Goal: Find contact information: Find contact information

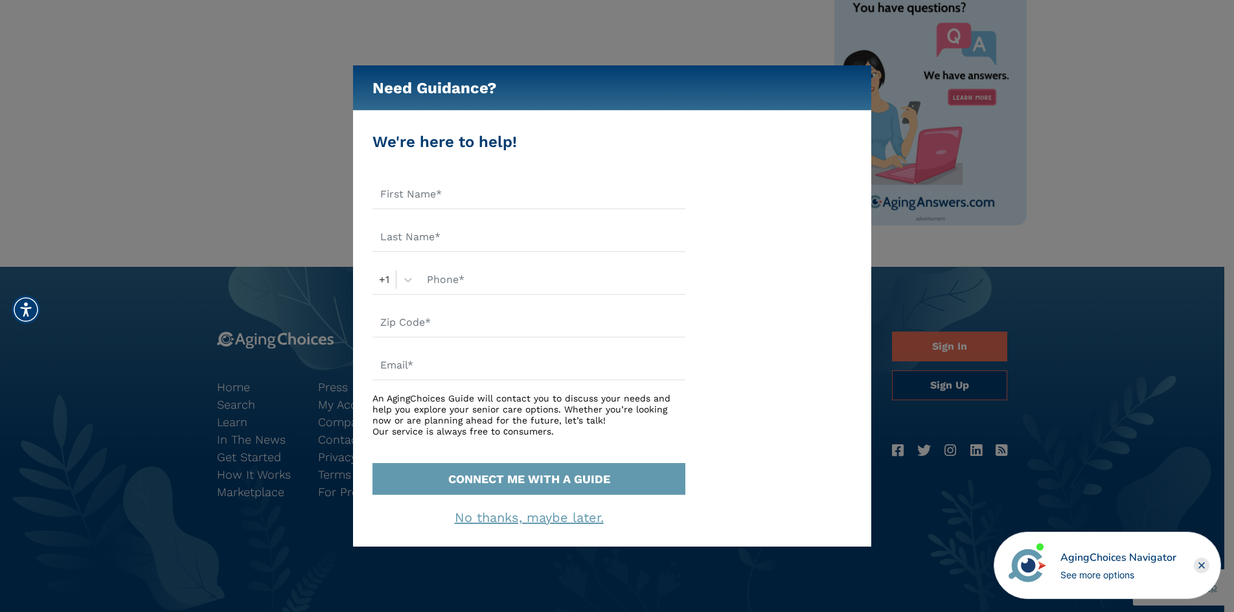
scroll to position [691, 0]
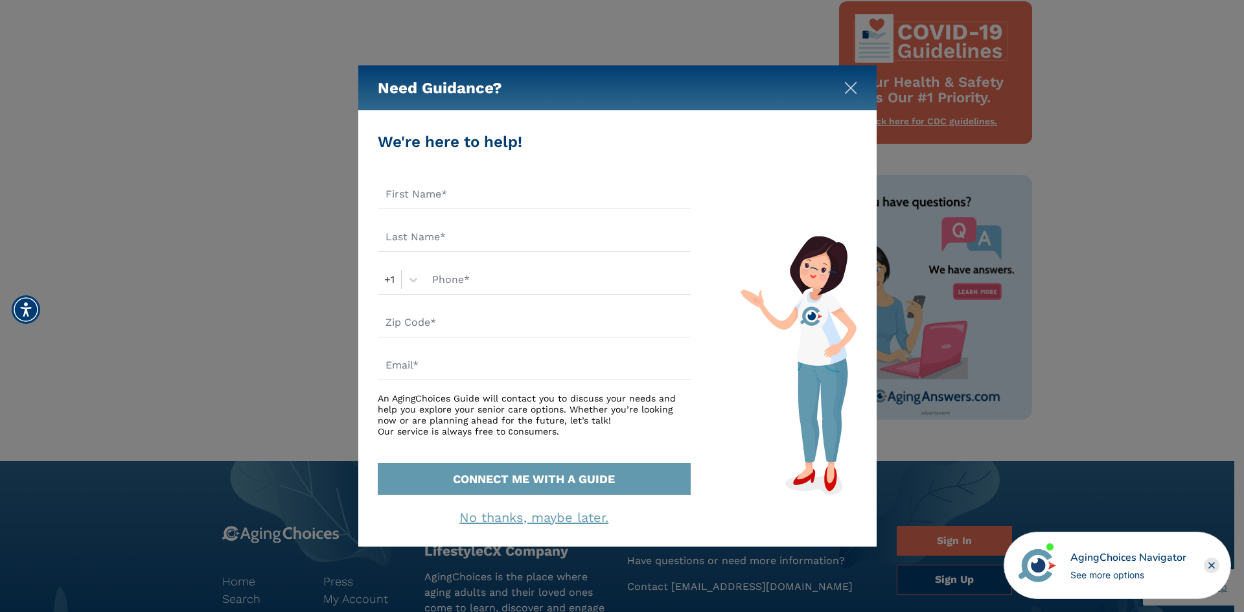
click at [851, 89] on img "Close" at bounding box center [850, 88] width 13 height 13
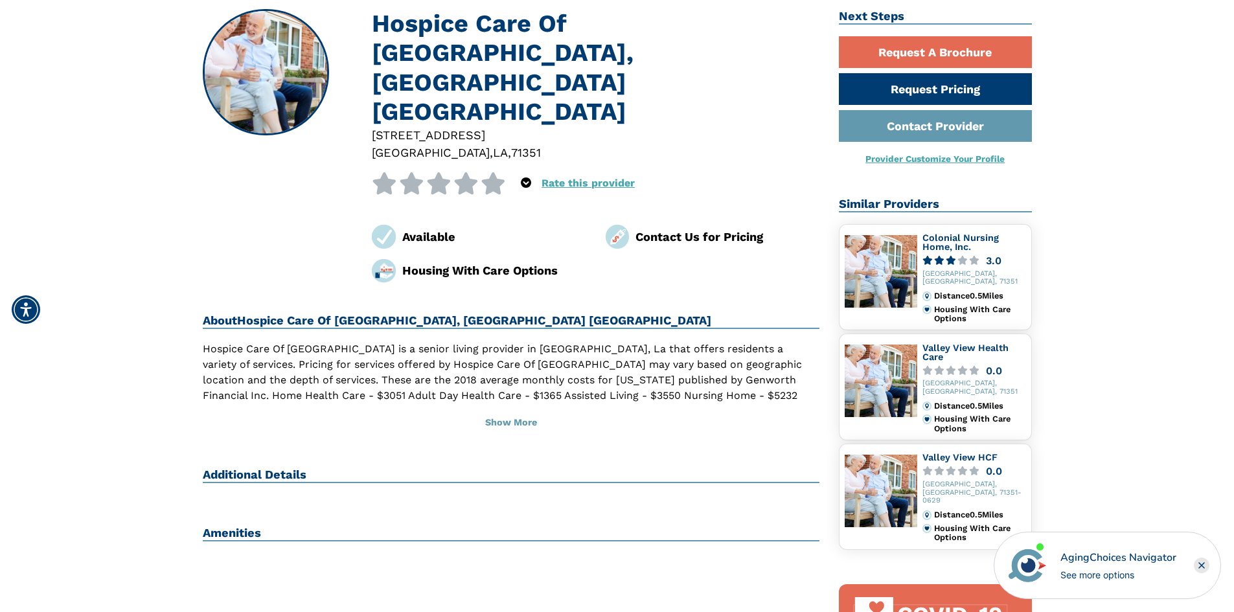
scroll to position [0, 0]
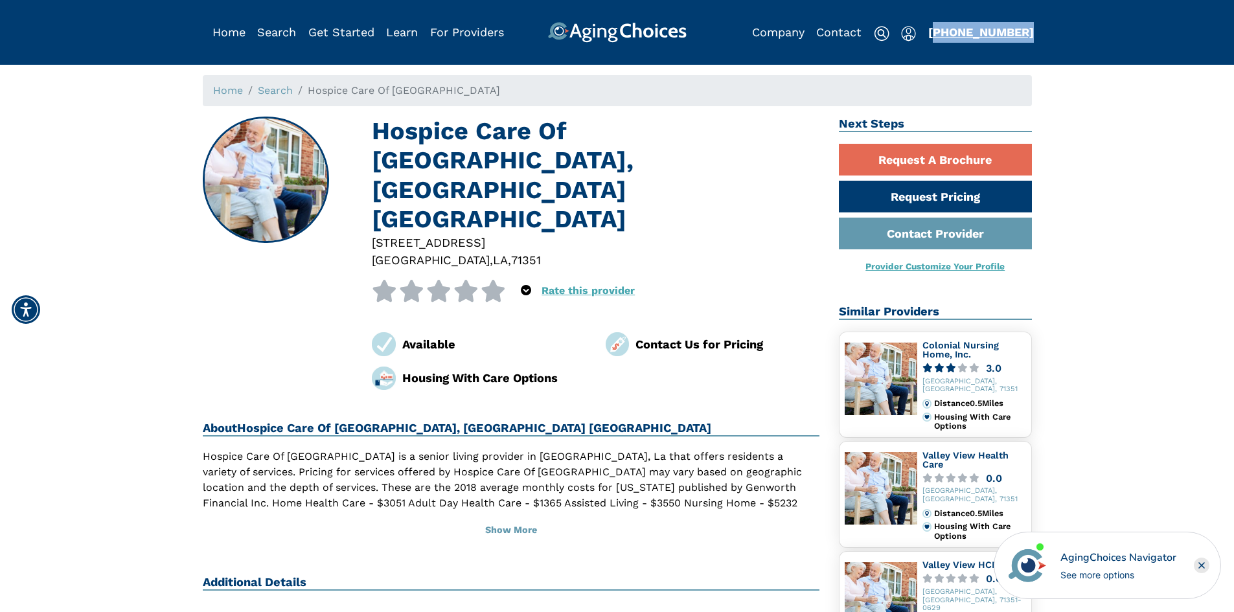
drag, startPoint x: 1019, startPoint y: 30, endPoint x: 932, endPoint y: 34, distance: 86.2
click at [932, 34] on div "[PHONE_NUMBER]" at bounding box center [976, 32] width 94 height 21
copy link "855) 490-0180"
